Goal: Task Accomplishment & Management: Manage account settings

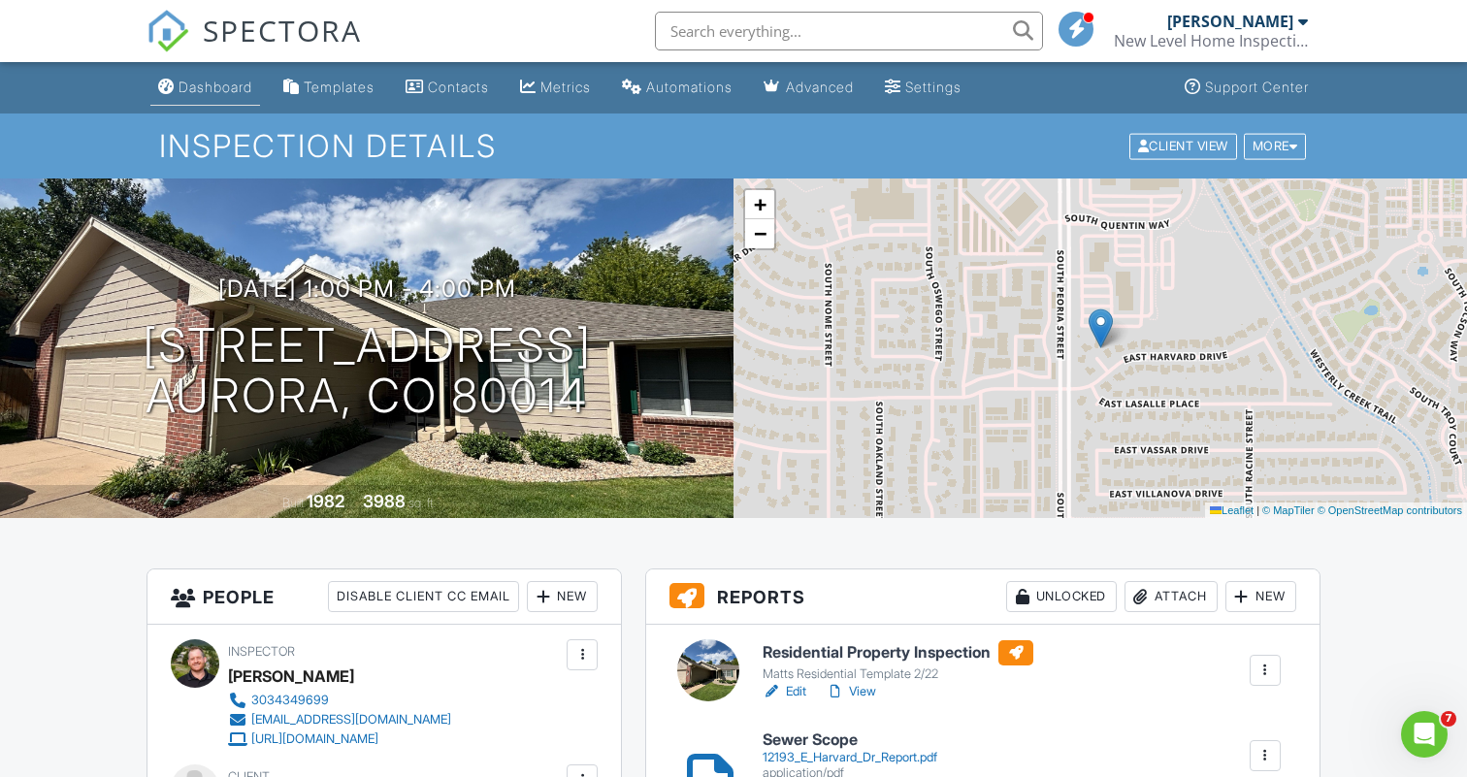
click at [223, 84] on div "Dashboard" at bounding box center [215, 87] width 74 height 16
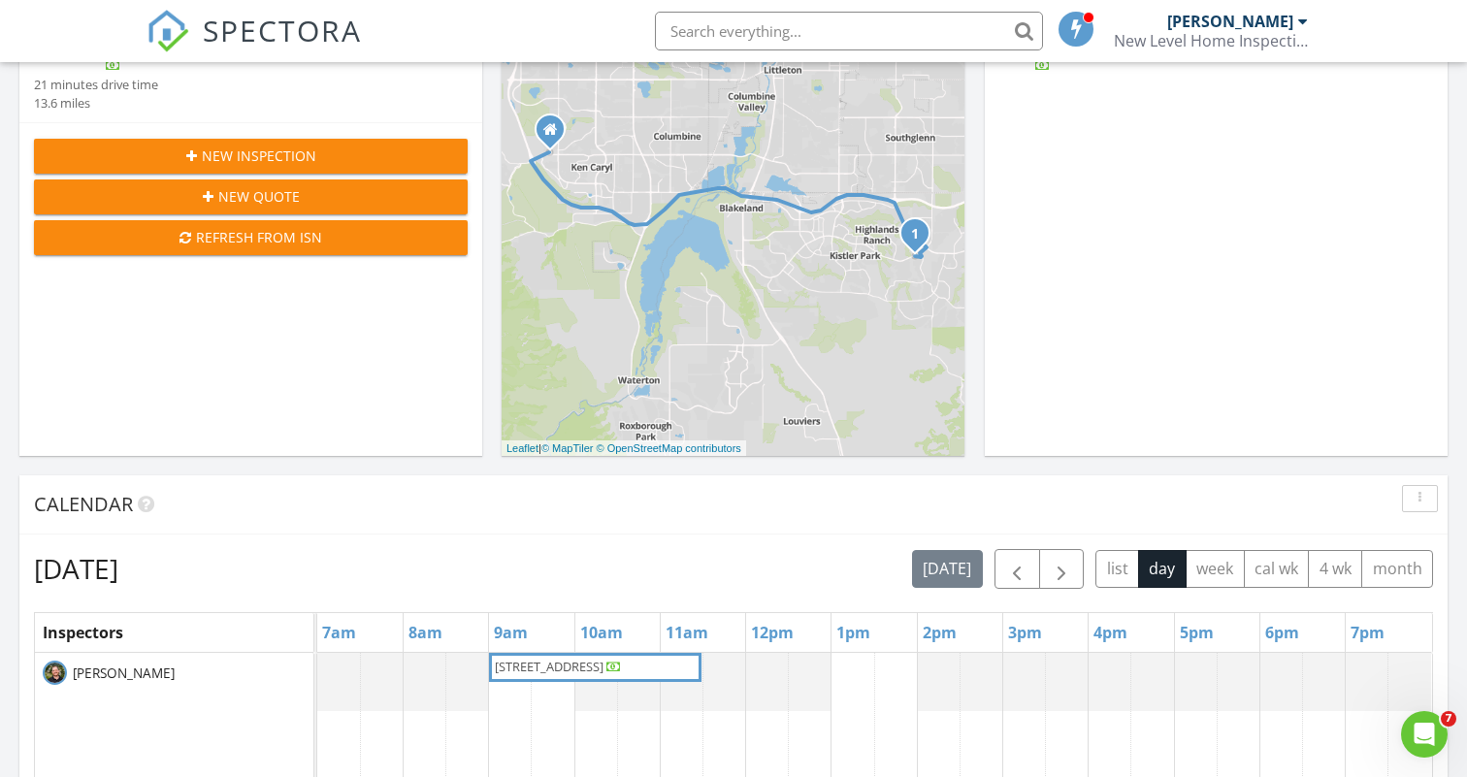
scroll to position [392, 0]
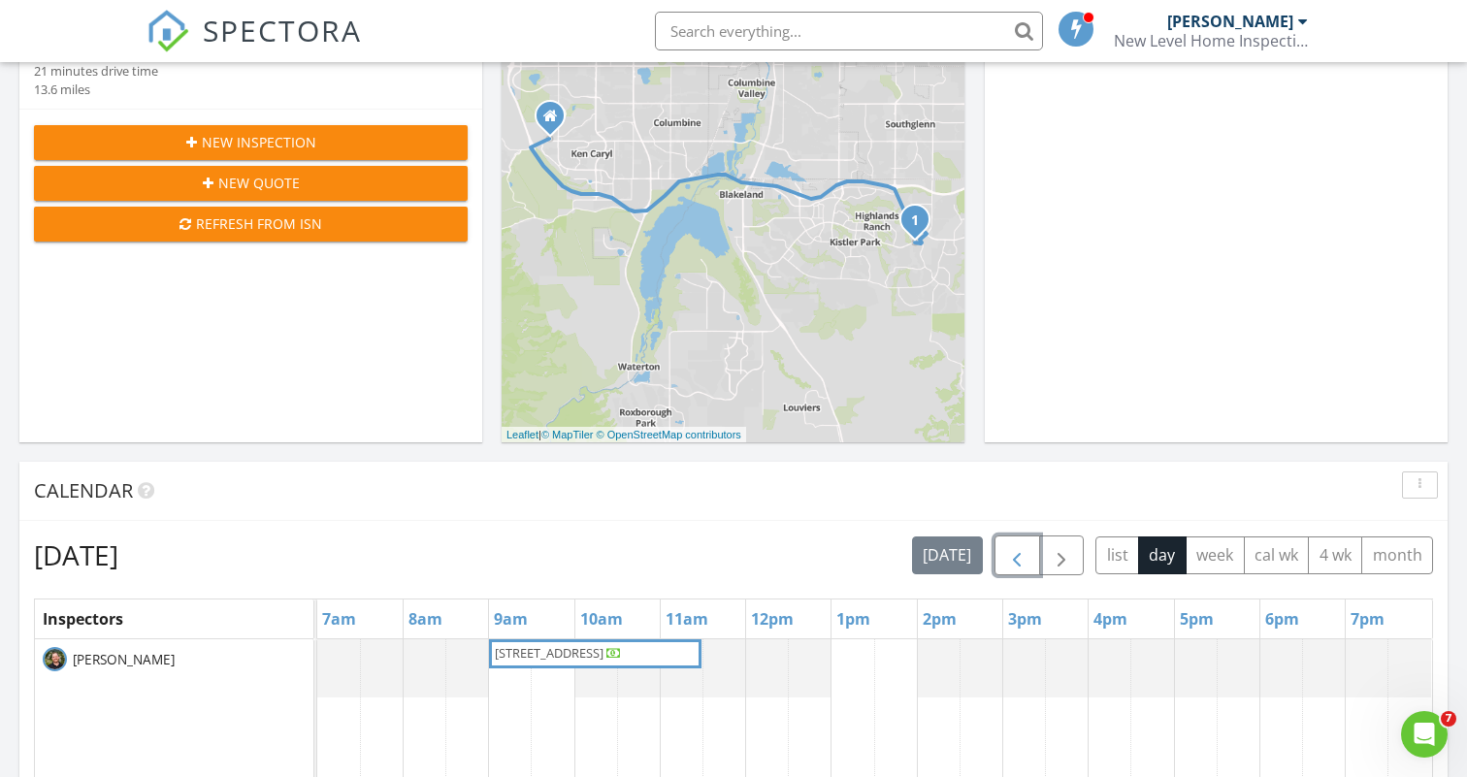
click at [1009, 559] on span "button" at bounding box center [1016, 555] width 23 height 23
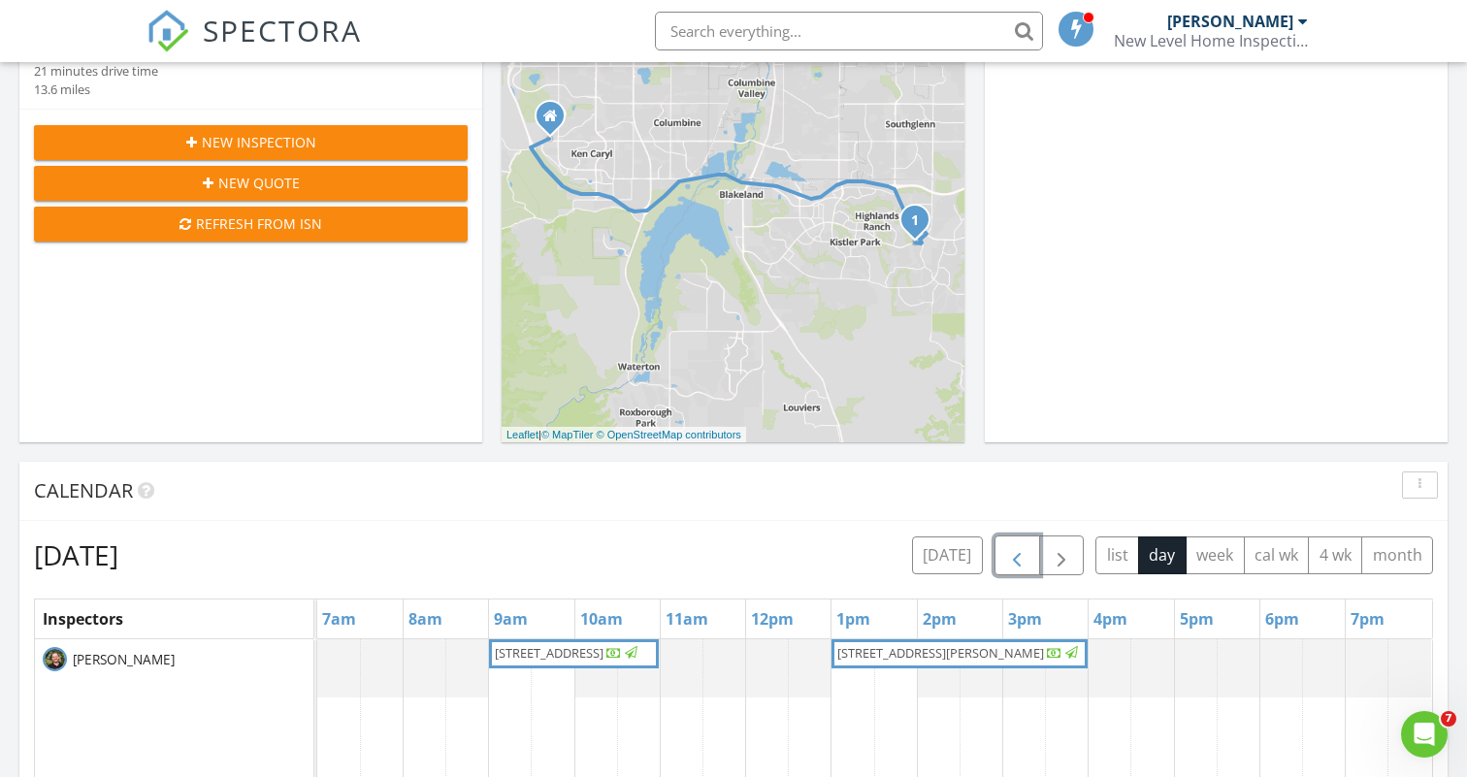
click at [574, 641] on link "5552 S Cedar St, Littleton 80120" at bounding box center [574, 653] width 170 height 29
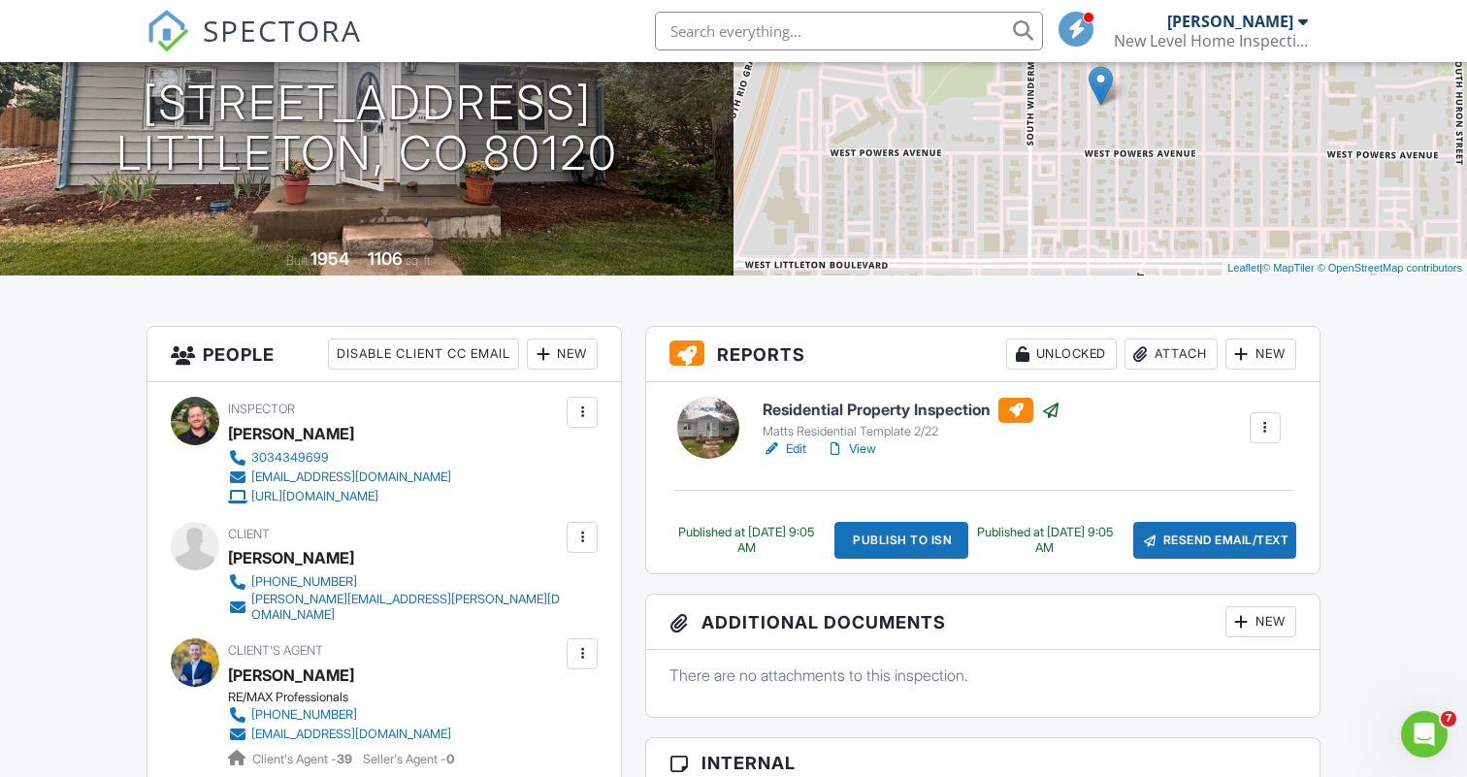
scroll to position [240, 0]
